Goal: Task Accomplishment & Management: Use online tool/utility

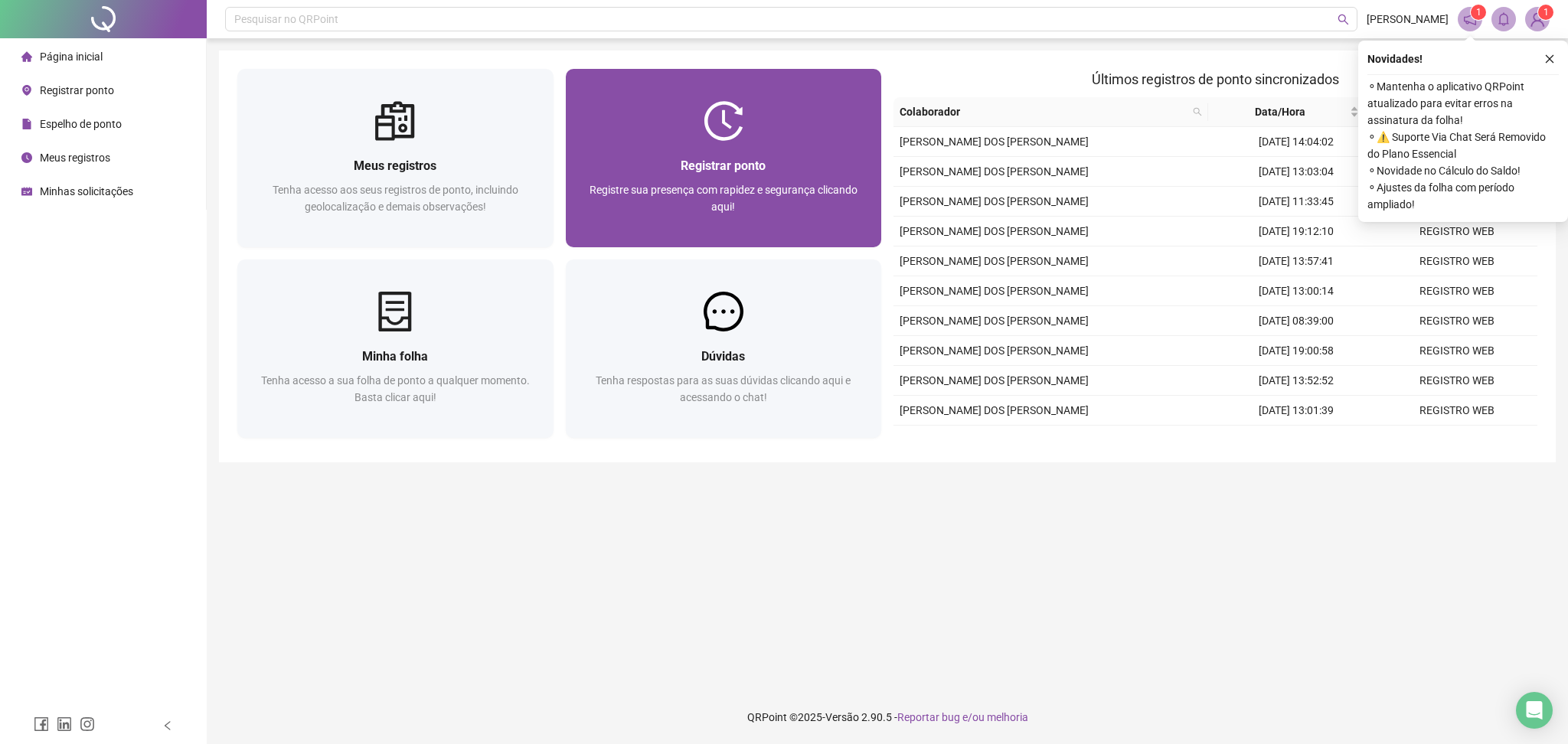
click at [723, 165] on span "Registrar ponto" at bounding box center [723, 165] width 85 height 14
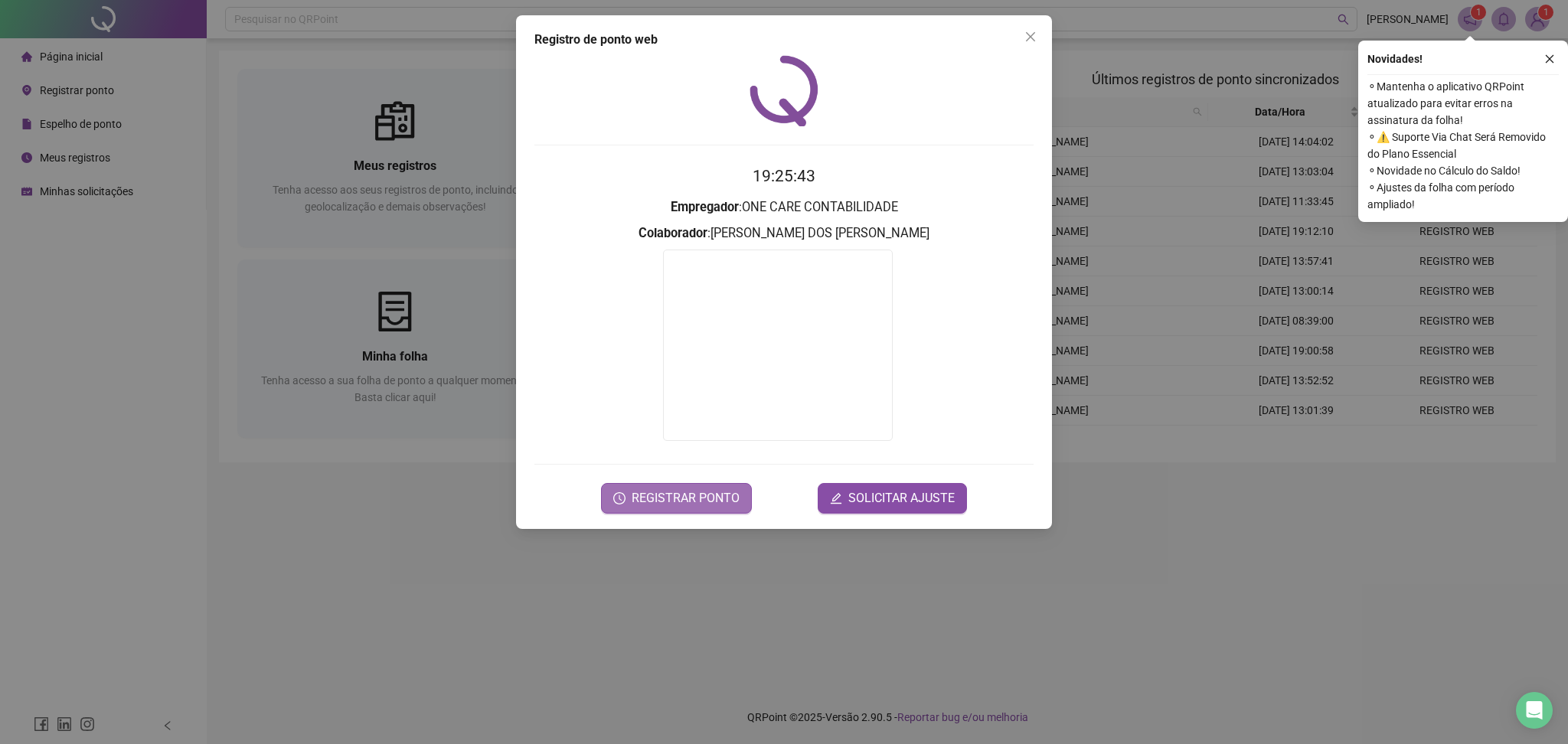
click at [698, 490] on span "REGISTRAR PONTO" at bounding box center [685, 497] width 108 height 19
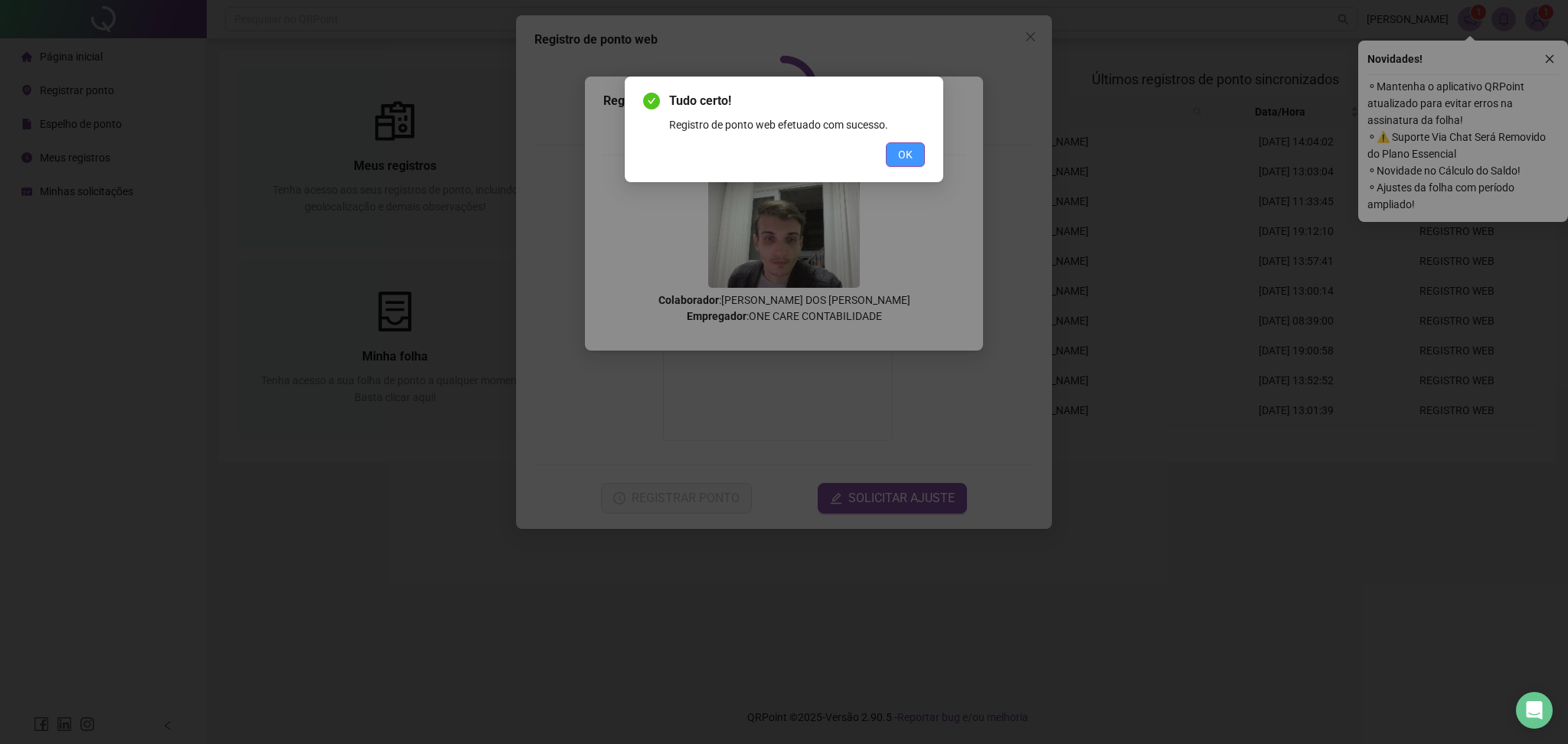
click at [911, 154] on span "OK" at bounding box center [905, 154] width 14 height 17
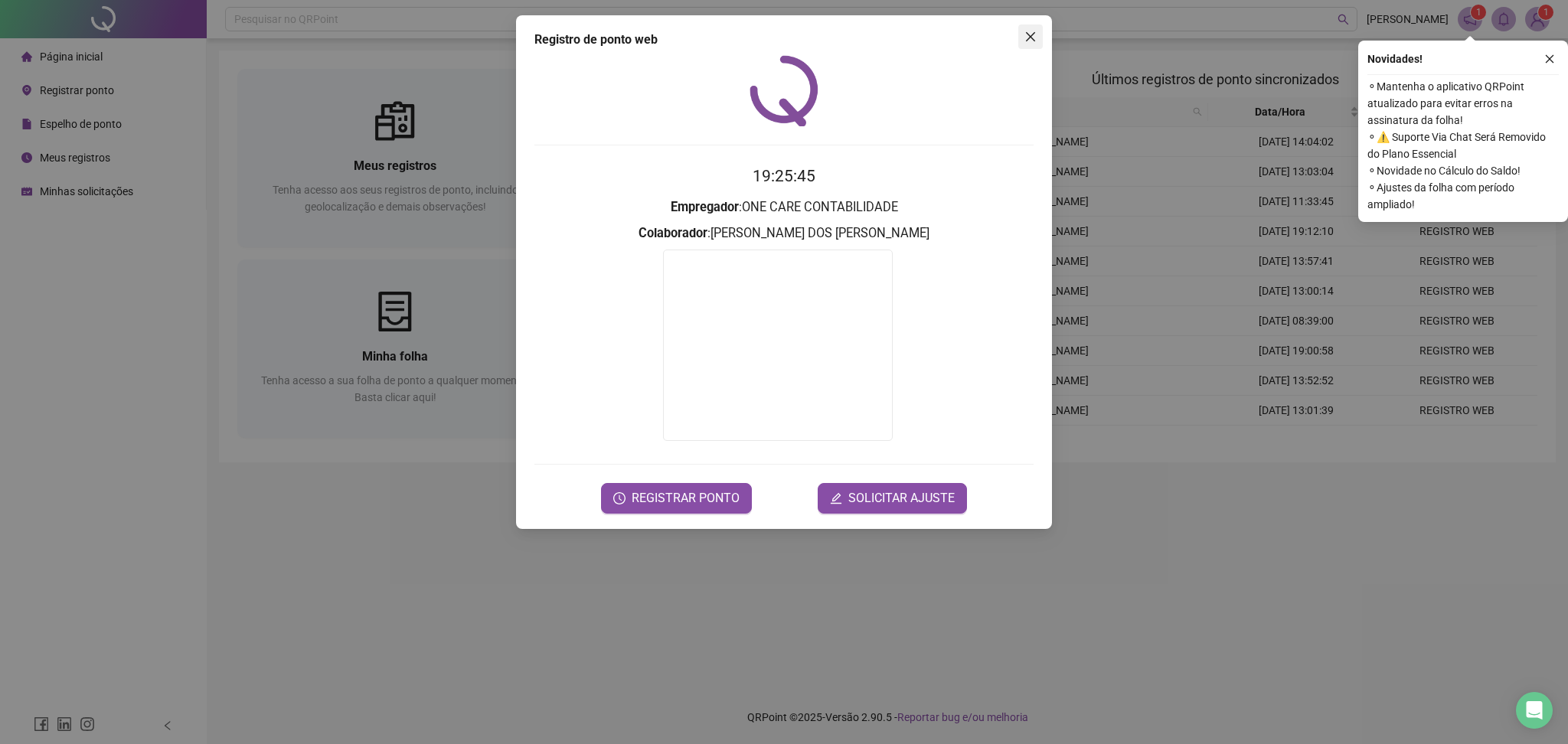
click at [1030, 36] on icon "close" at bounding box center [1030, 36] width 9 height 9
